Goal: Task Accomplishment & Management: Use online tool/utility

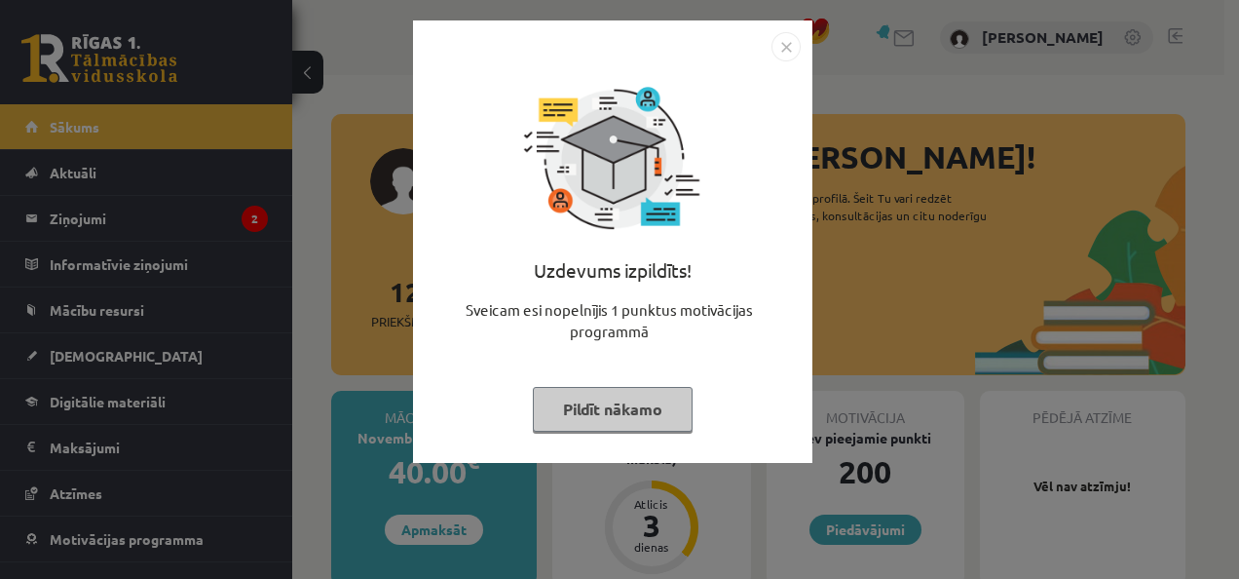
click at [618, 412] on button "Pildīt nākamo" at bounding box center [613, 409] width 160 height 45
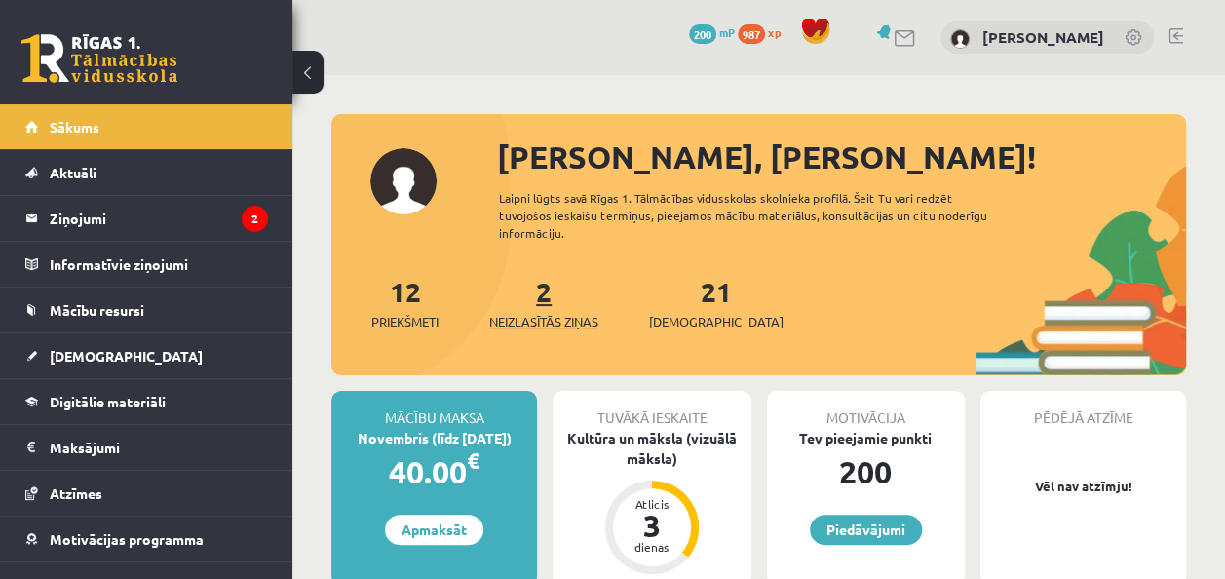
click at [552, 318] on span "Neizlasītās ziņas" at bounding box center [543, 321] width 109 height 19
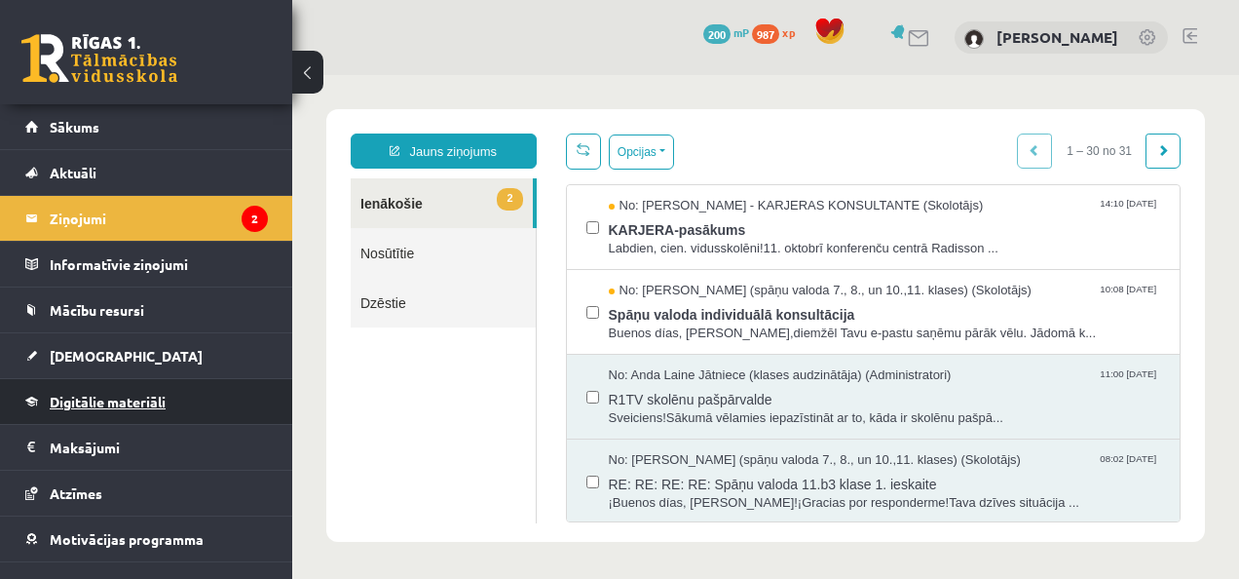
click at [106, 384] on link "Digitālie materiāli" at bounding box center [146, 401] width 243 height 45
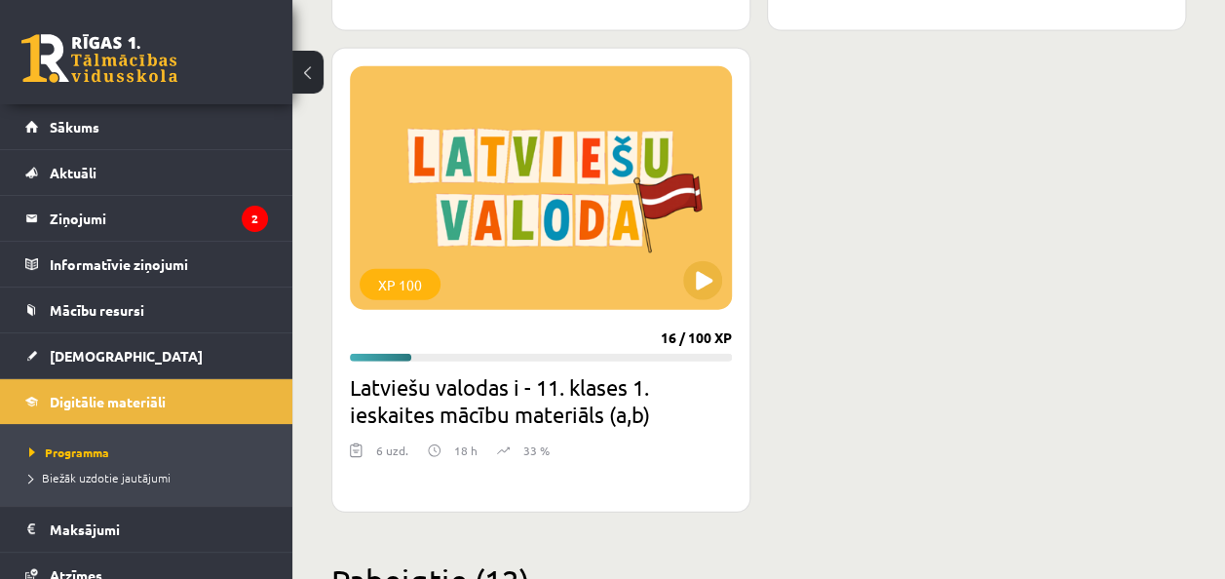
scroll to position [5895, 0]
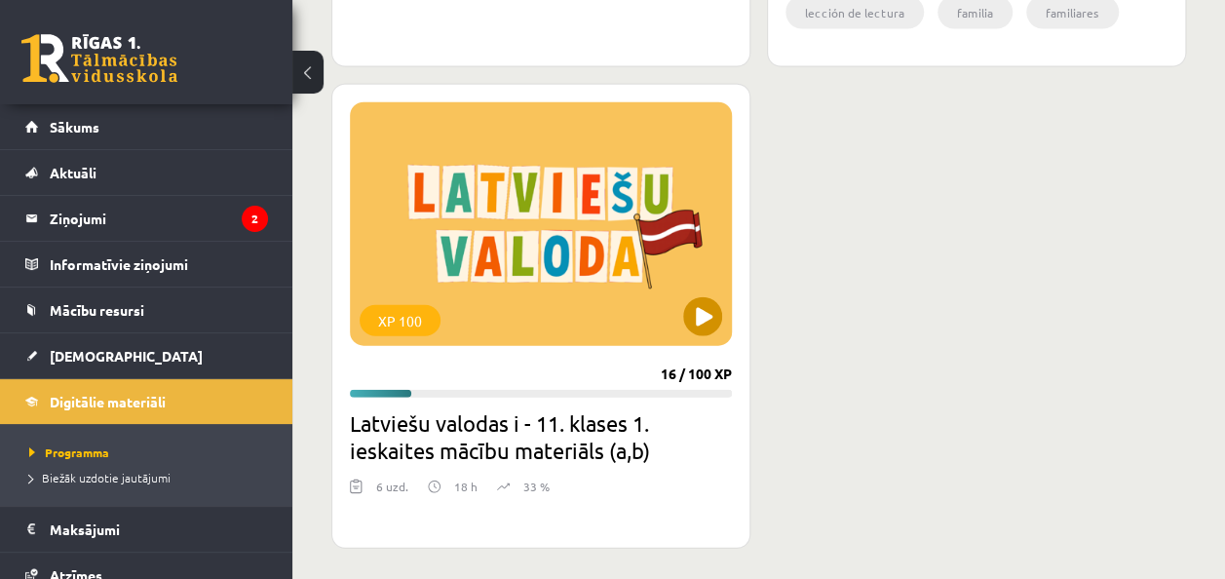
click at [650, 273] on div "XP 100" at bounding box center [541, 224] width 382 height 244
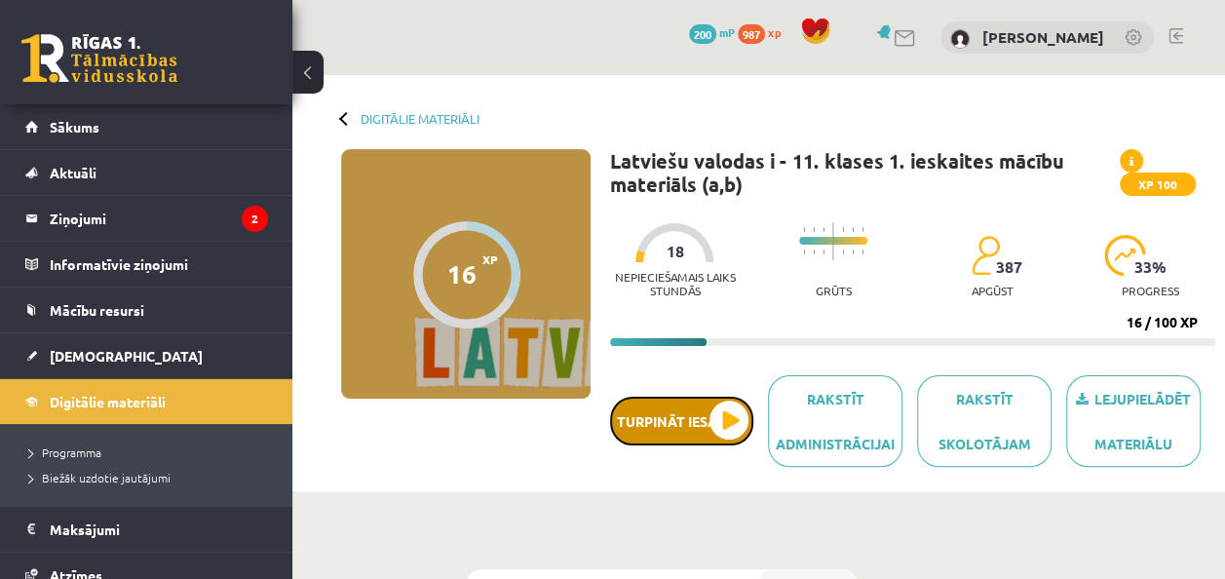
click at [736, 408] on button "Turpināt iesākto" at bounding box center [681, 421] width 143 height 49
